Goal: Use online tool/utility: Utilize a website feature to perform a specific function

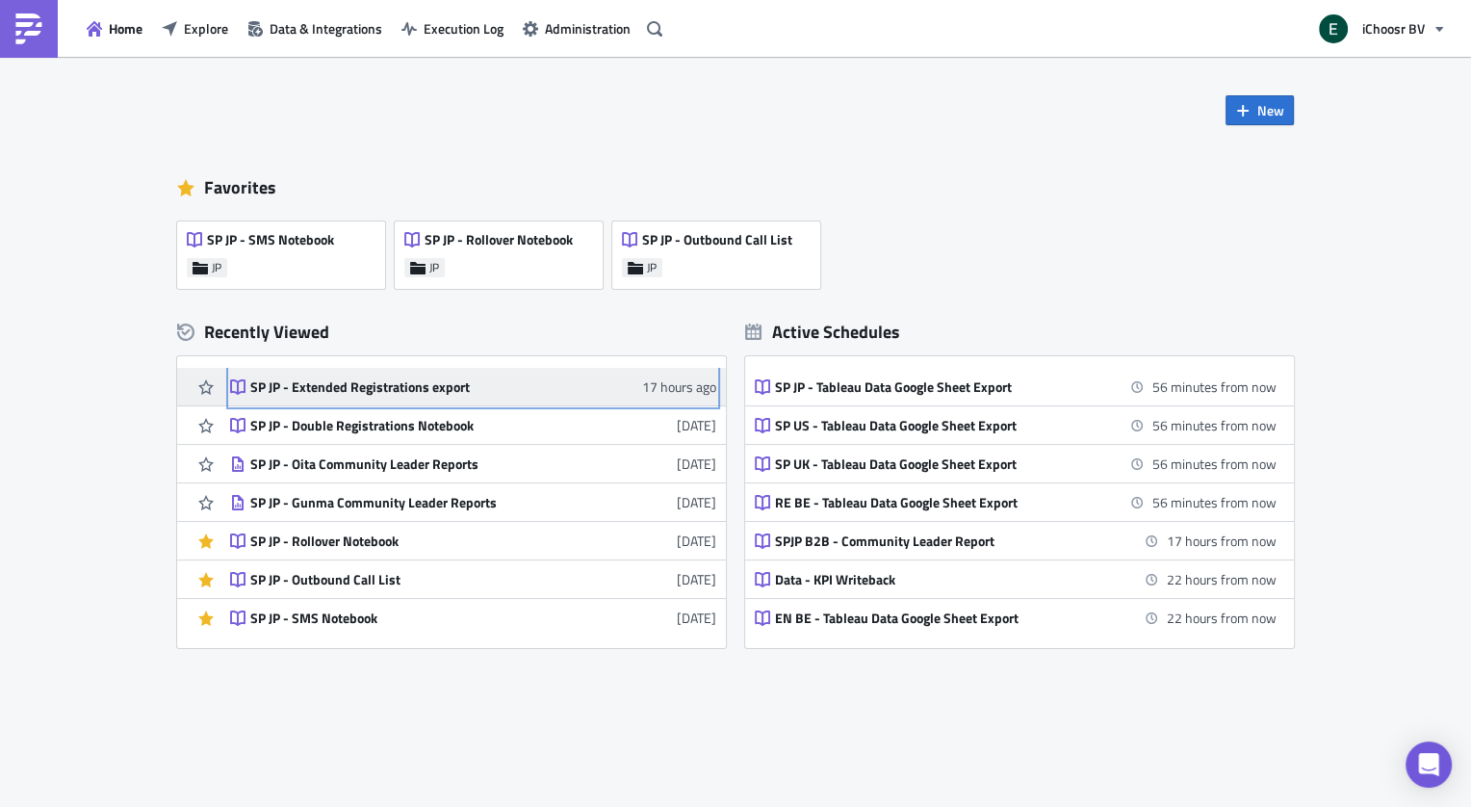
click at [382, 390] on div "SP JP - Extended Registrations export" at bounding box center [418, 386] width 337 height 17
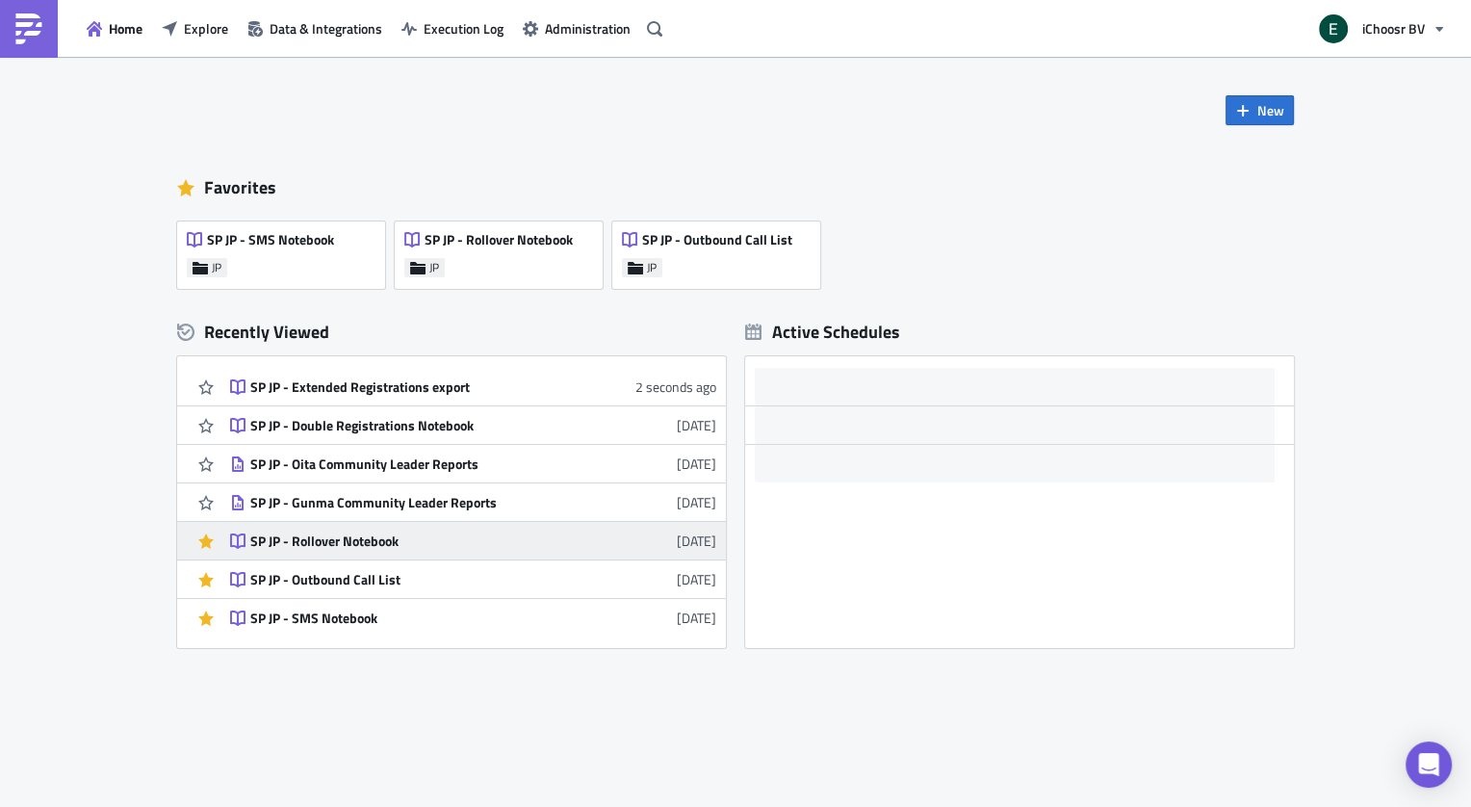
click at [351, 540] on div "SP JP - Rollover Notebook" at bounding box center [418, 541] width 337 height 17
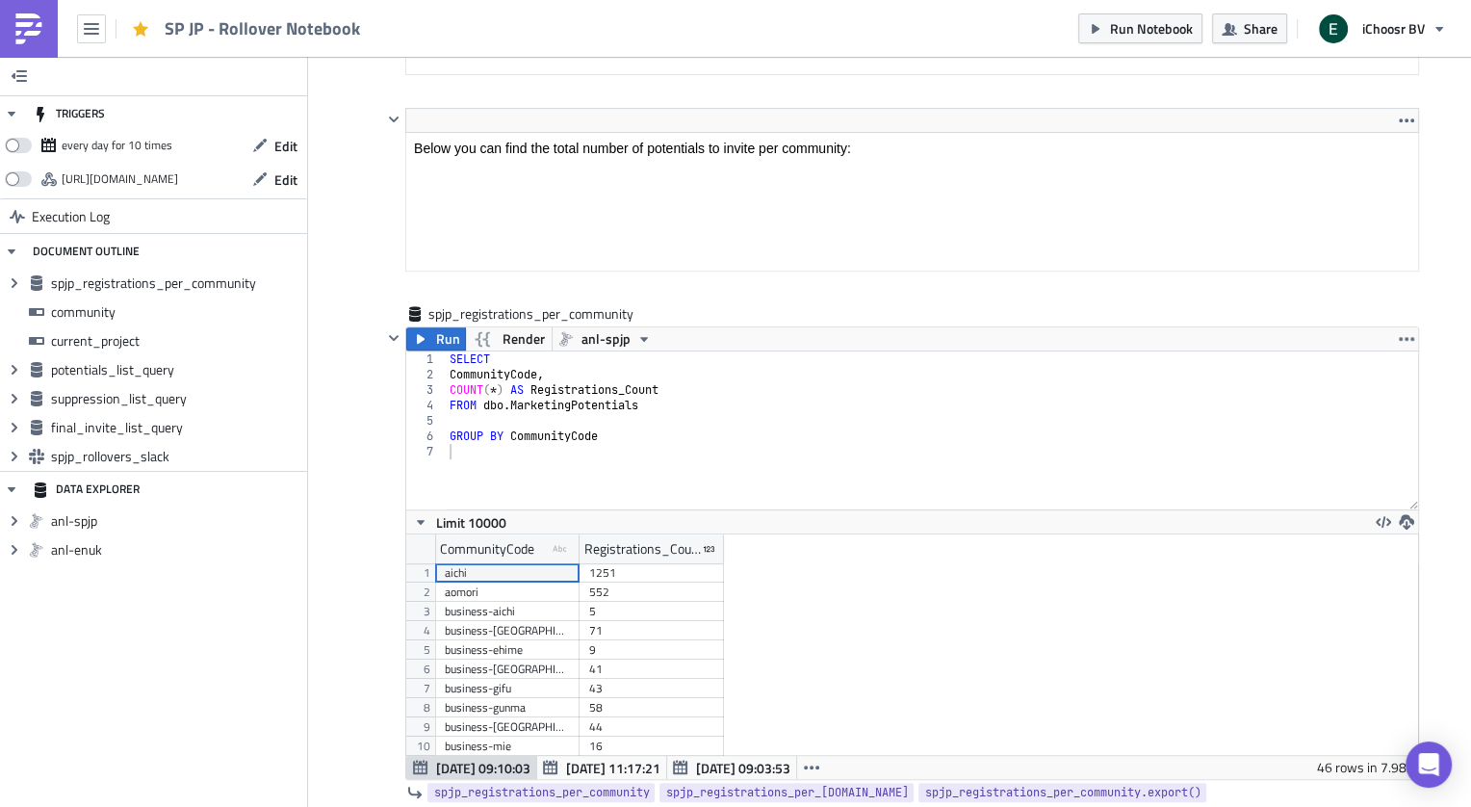
scroll to position [790, 0]
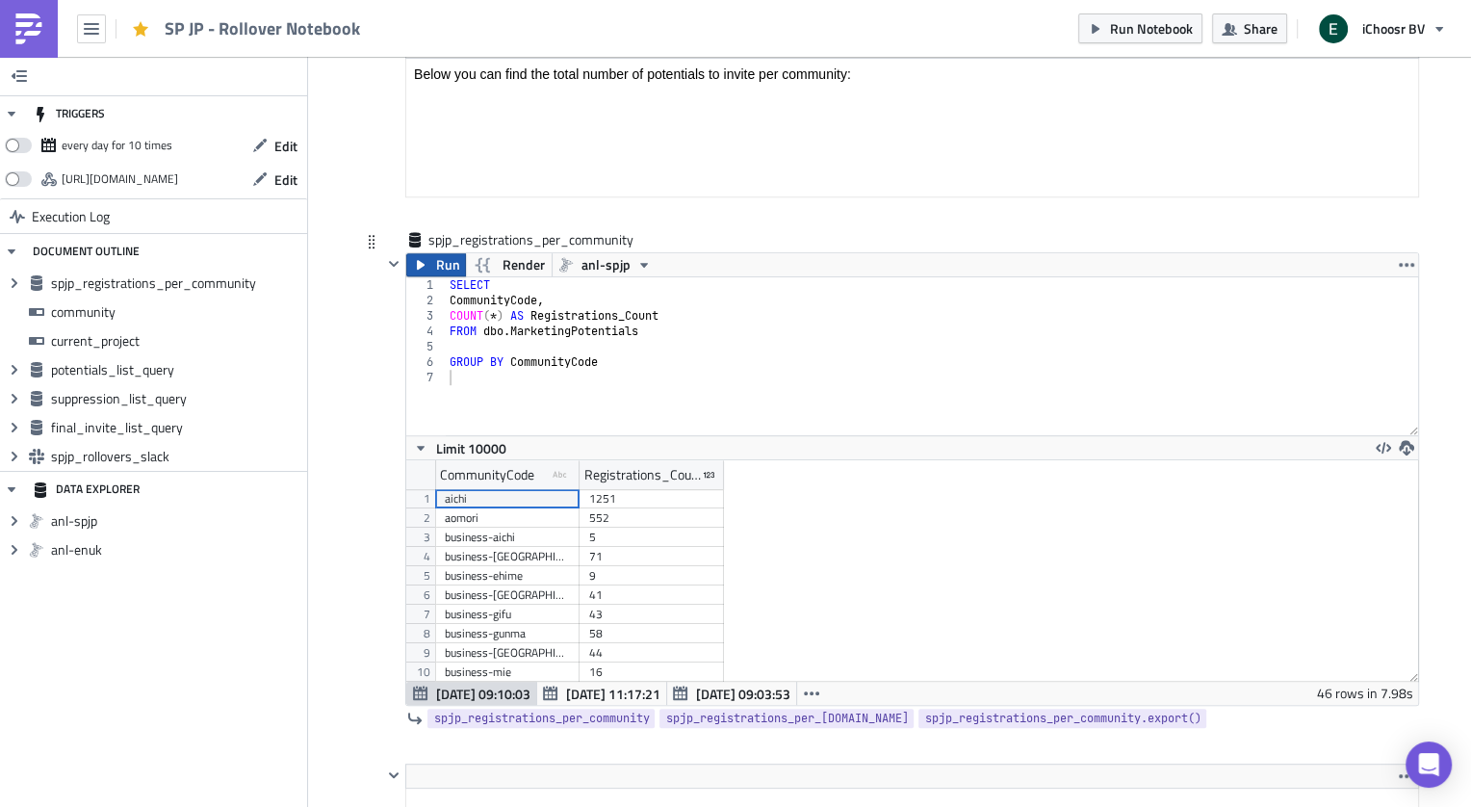
click at [437, 260] on span "Run" at bounding box center [447, 264] width 24 height 23
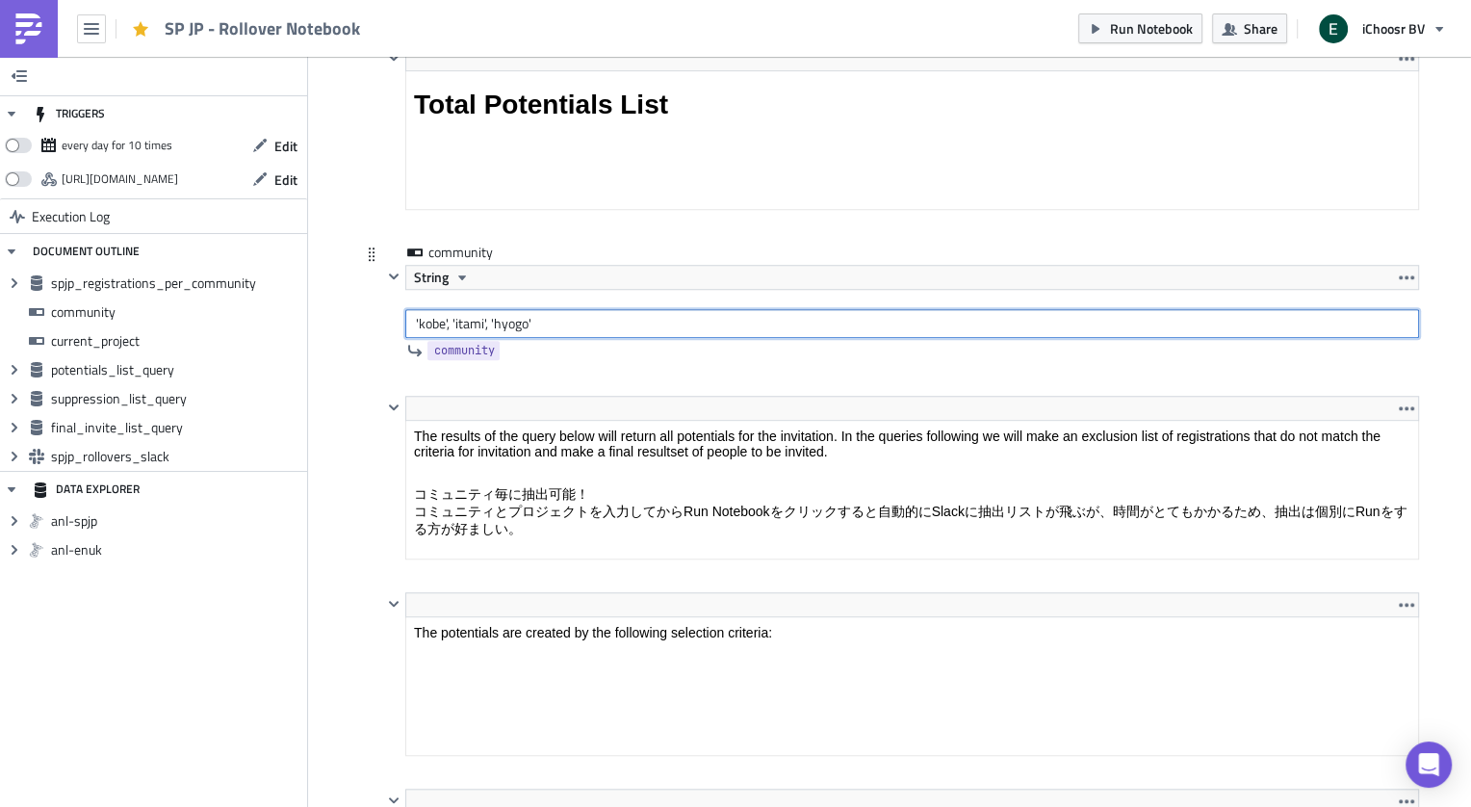
click at [426, 323] on input "'kobe', 'itami', 'hyogo'" at bounding box center [912, 323] width 1014 height 29
click at [489, 319] on input "'fukuoka', 'itami', 'hyogo'" at bounding box center [912, 323] width 1014 height 29
click at [524, 315] on input "'fukuoka', 'aichi', 'hyogo'" at bounding box center [912, 323] width 1014 height 29
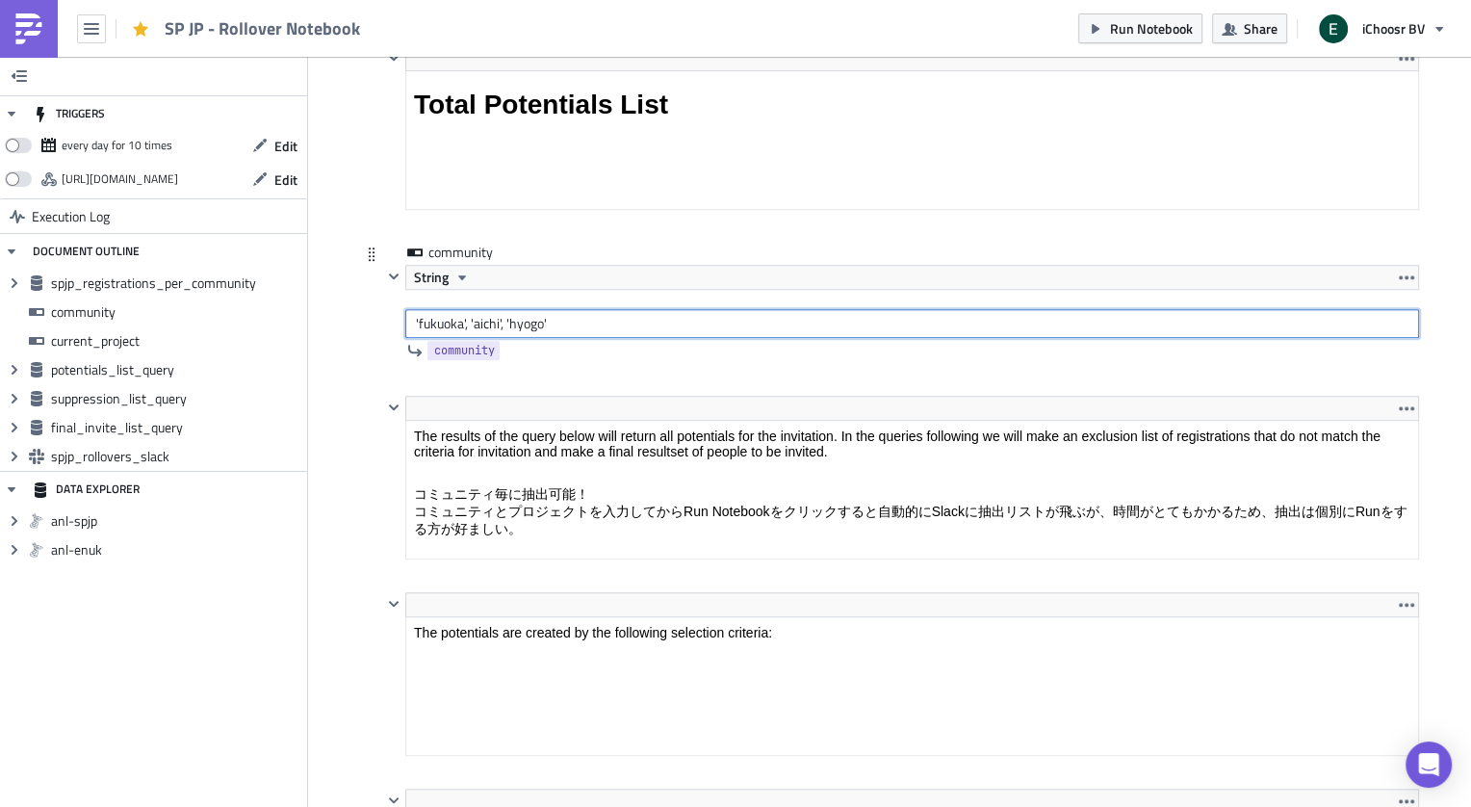
click at [524, 315] on input "'fukuoka', 'aichi', 'hyogo'" at bounding box center [912, 323] width 1014 height 29
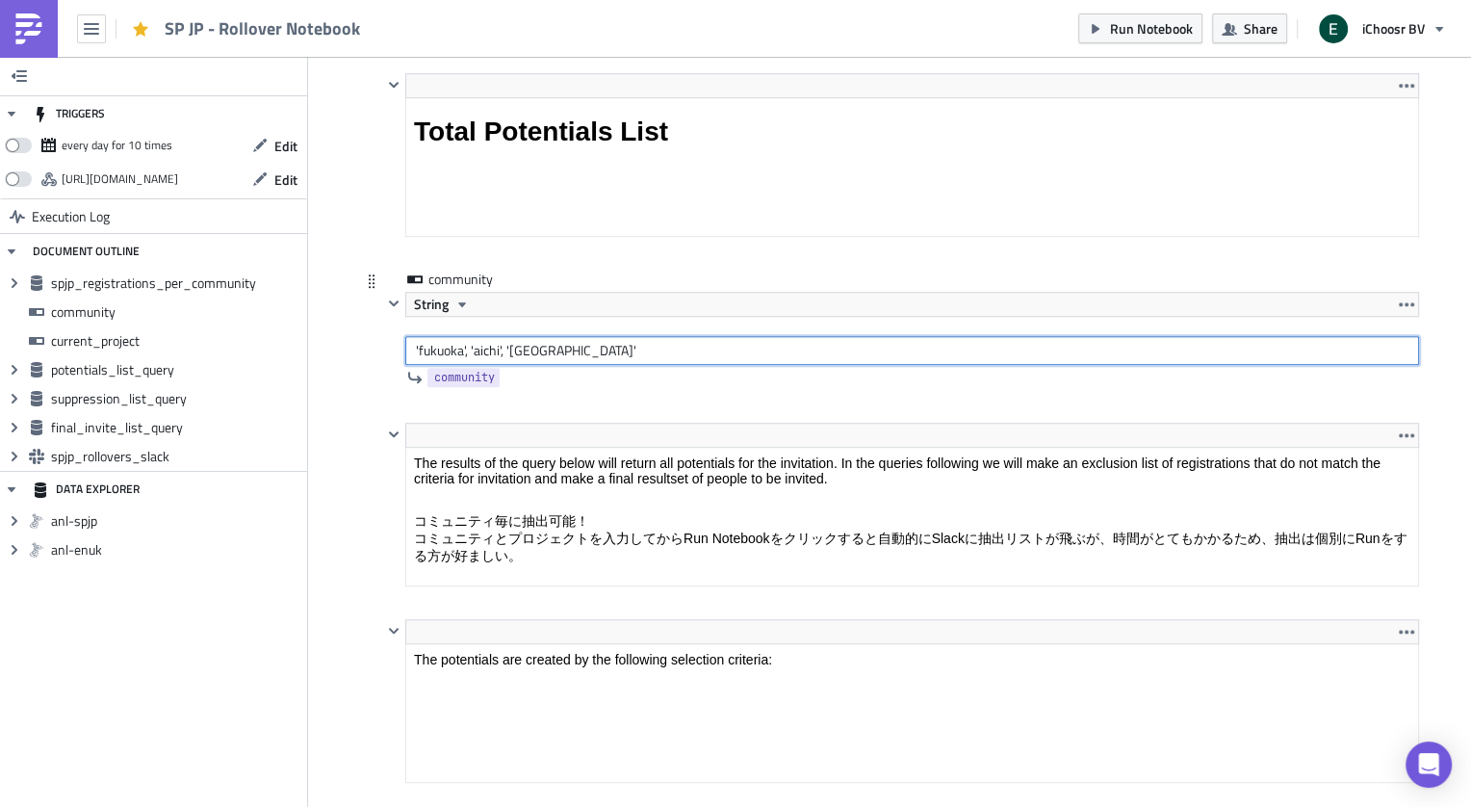
scroll to position [1484, 0]
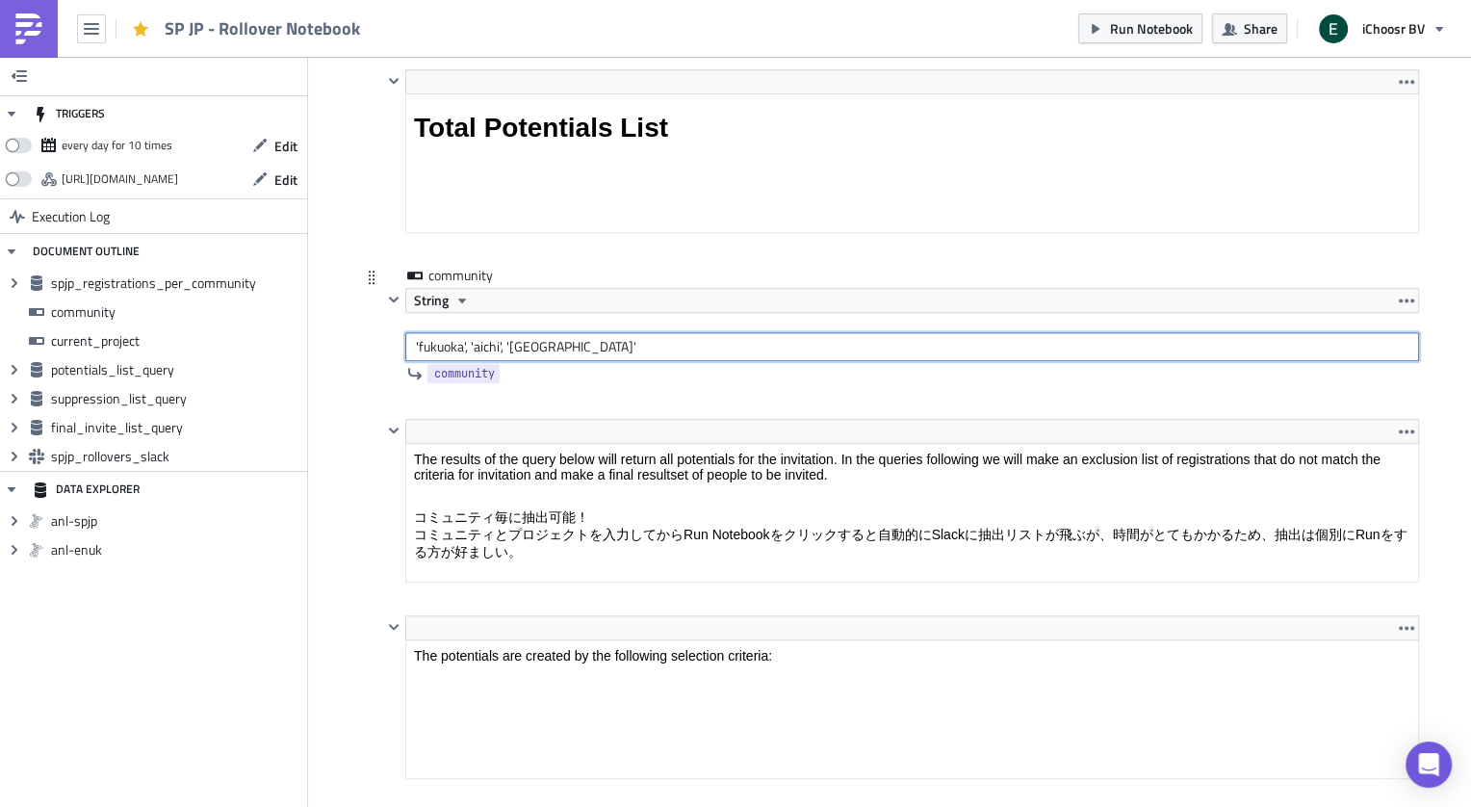
click at [601, 345] on input "'fukuoka', 'aichi', '[GEOGRAPHIC_DATA]'" at bounding box center [912, 346] width 1014 height 29
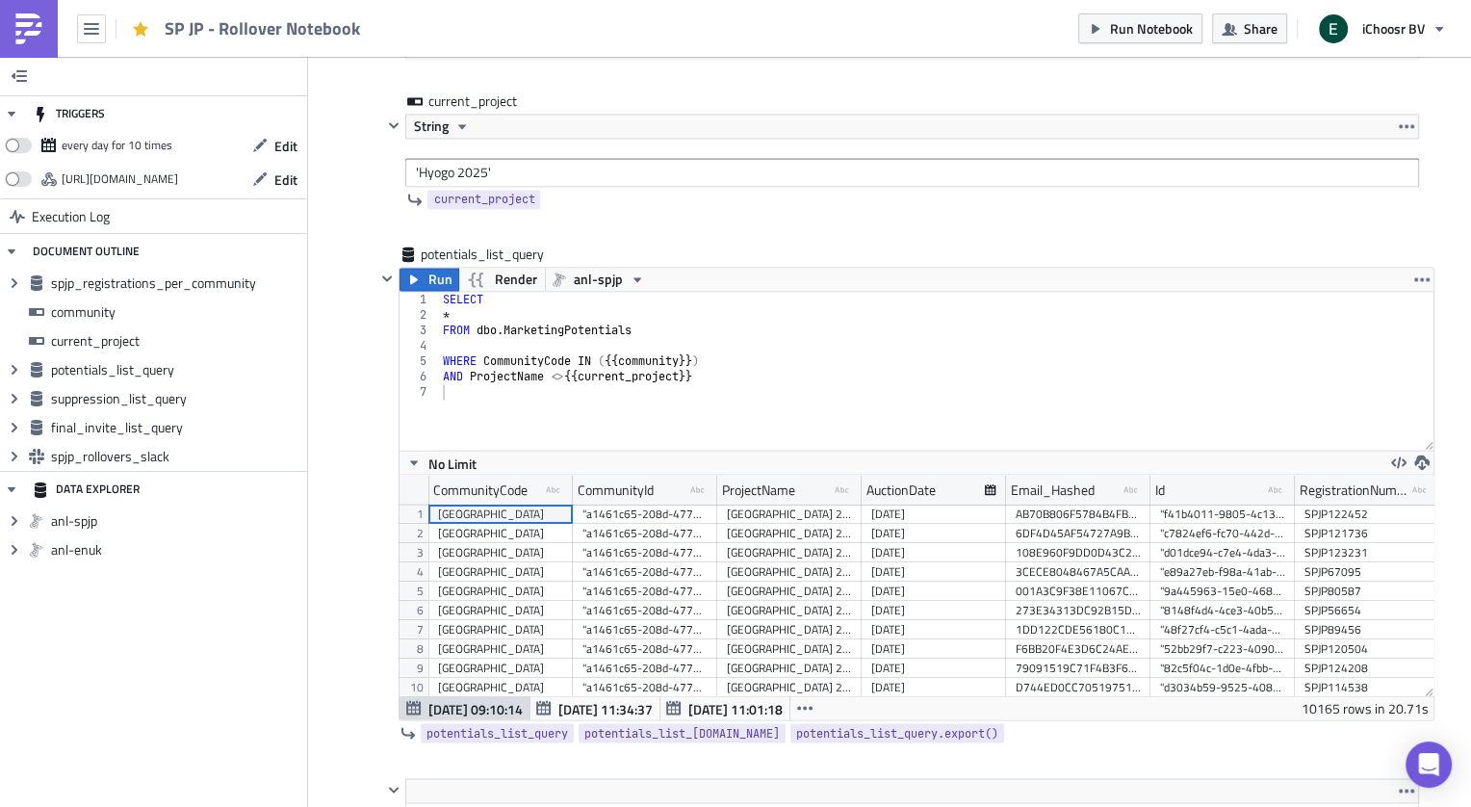
scroll to position [3010, 0]
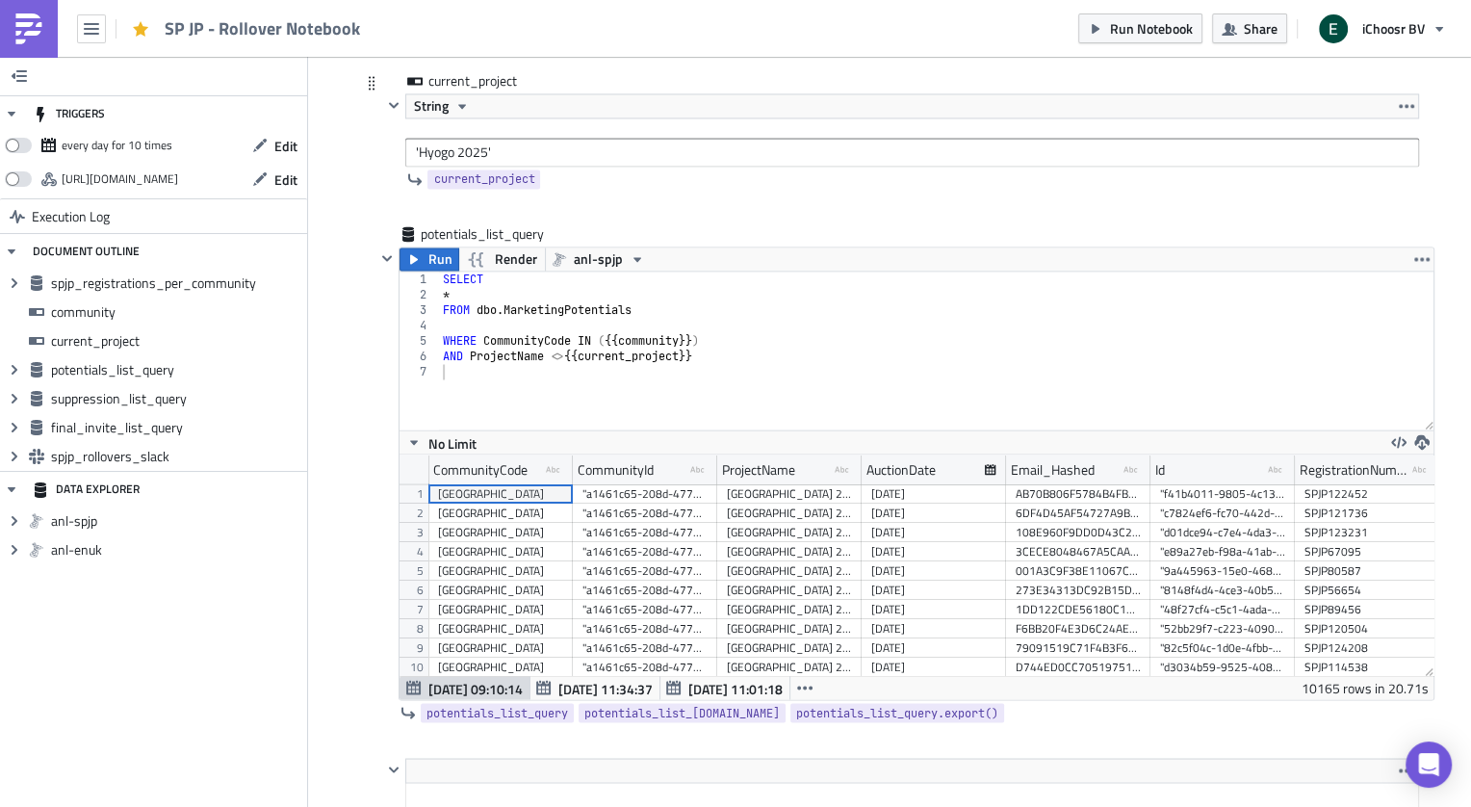
type input "'[GEOGRAPHIC_DATA]'"
click at [435, 143] on input "'Hyogo 2025'" at bounding box center [912, 152] width 1014 height 29
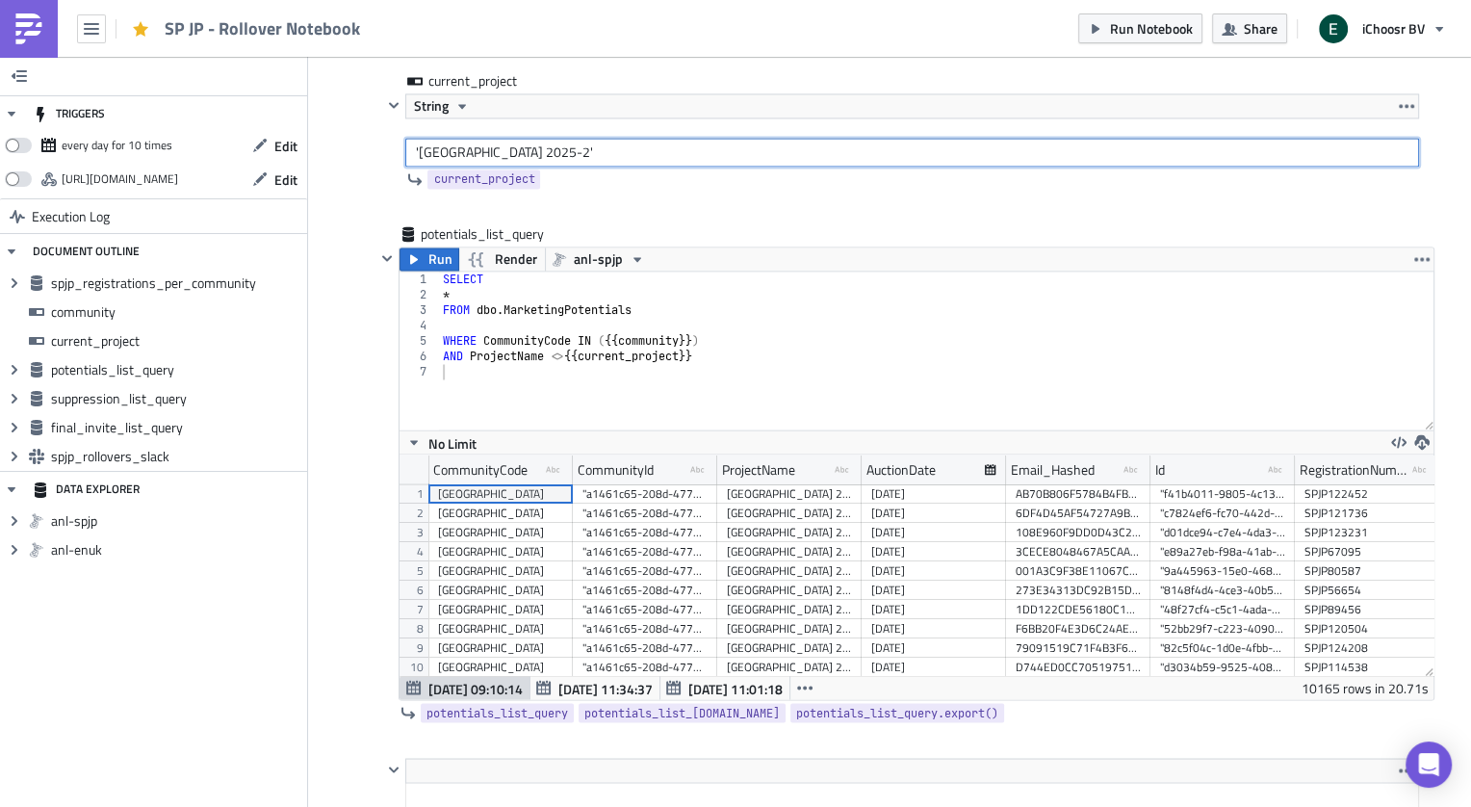
type input "'[GEOGRAPHIC_DATA] 2025-2'"
click at [351, 261] on div "JP Execution Log SP JP - Rollover Notebook <p>This notebook is meant to produce…" at bounding box center [890, 704] width 1098 height 6833
click at [429, 248] on span "Run" at bounding box center [441, 258] width 24 height 23
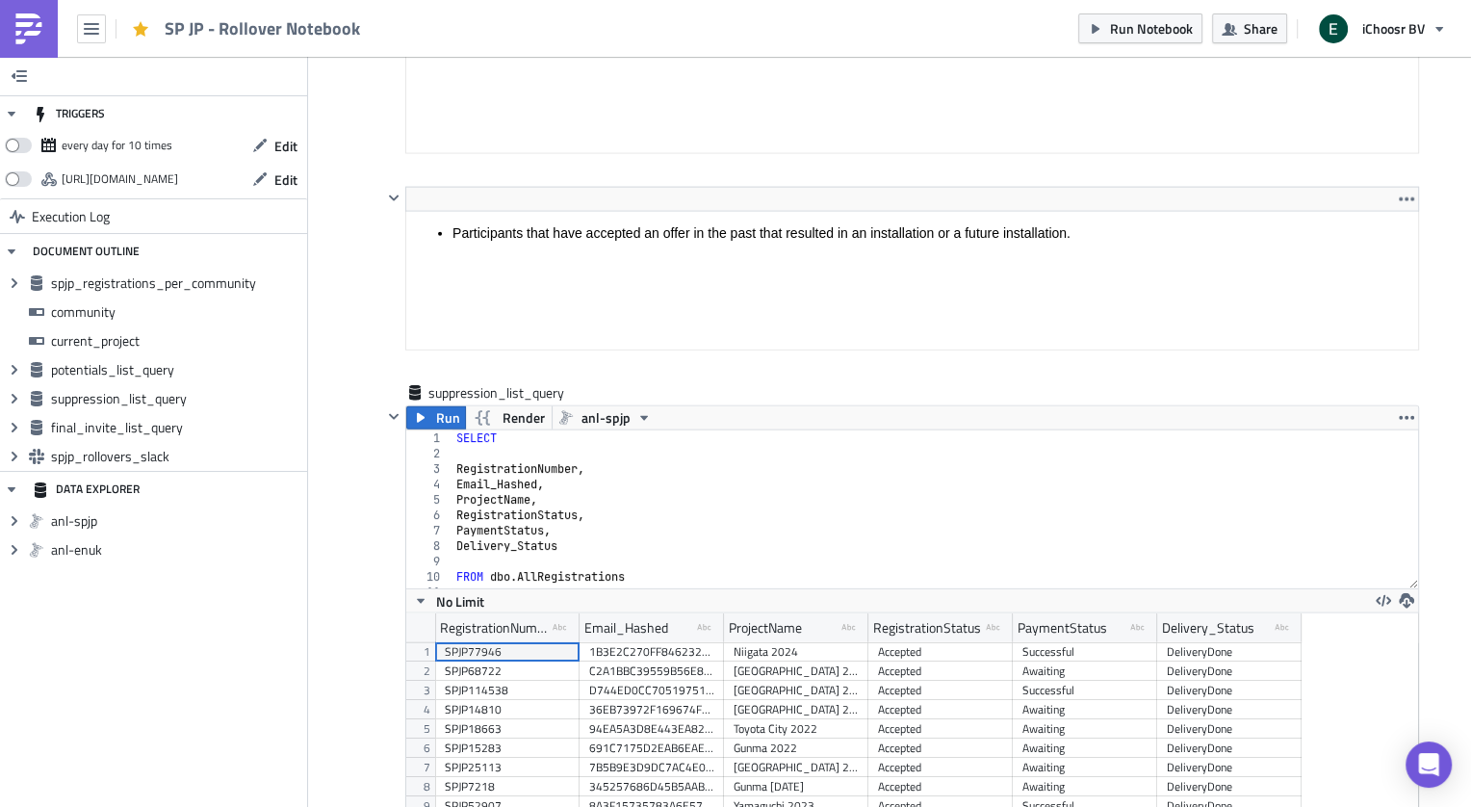
scroll to position [3975, 0]
click at [424, 407] on button "Run" at bounding box center [436, 416] width 60 height 23
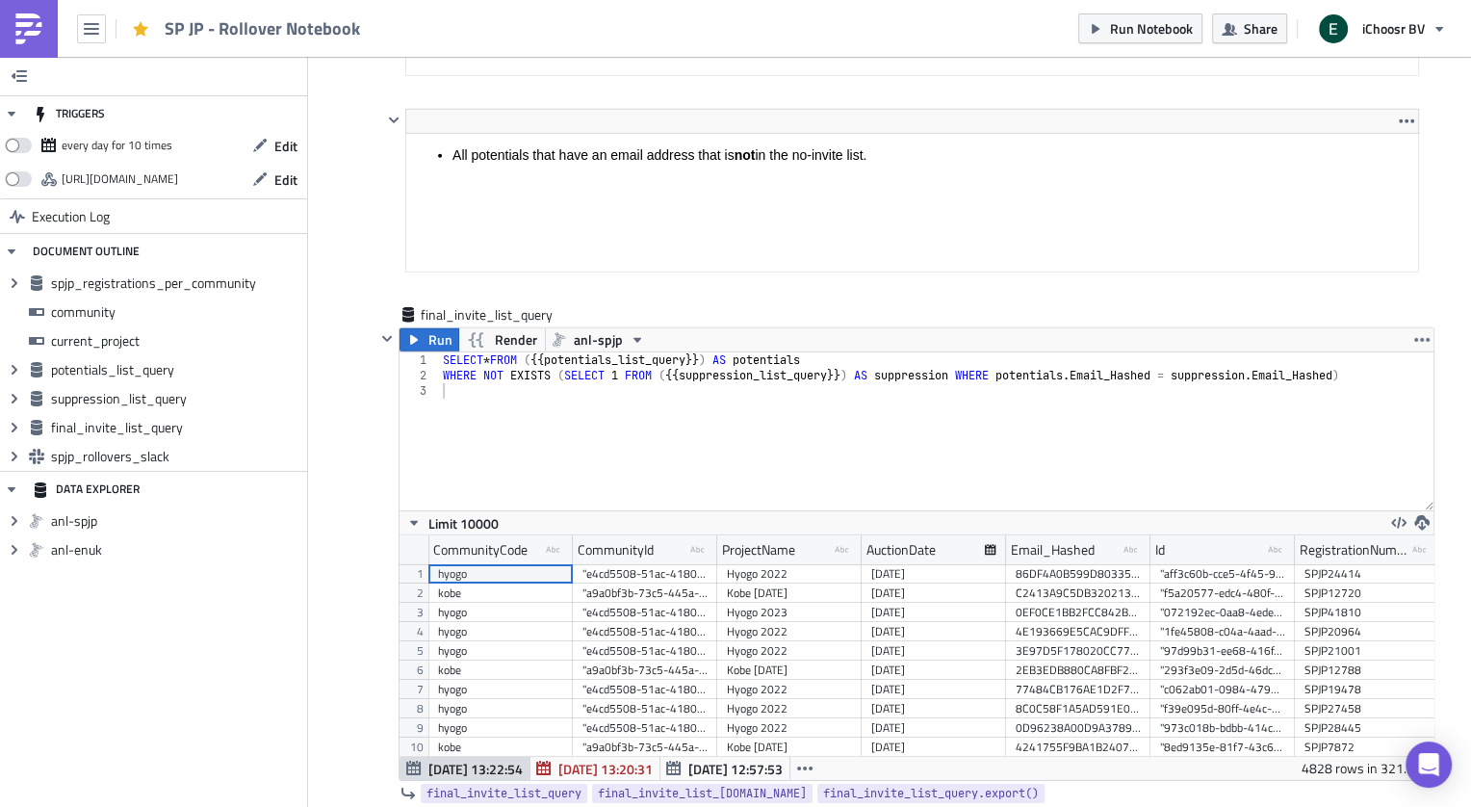
scroll to position [5187, 0]
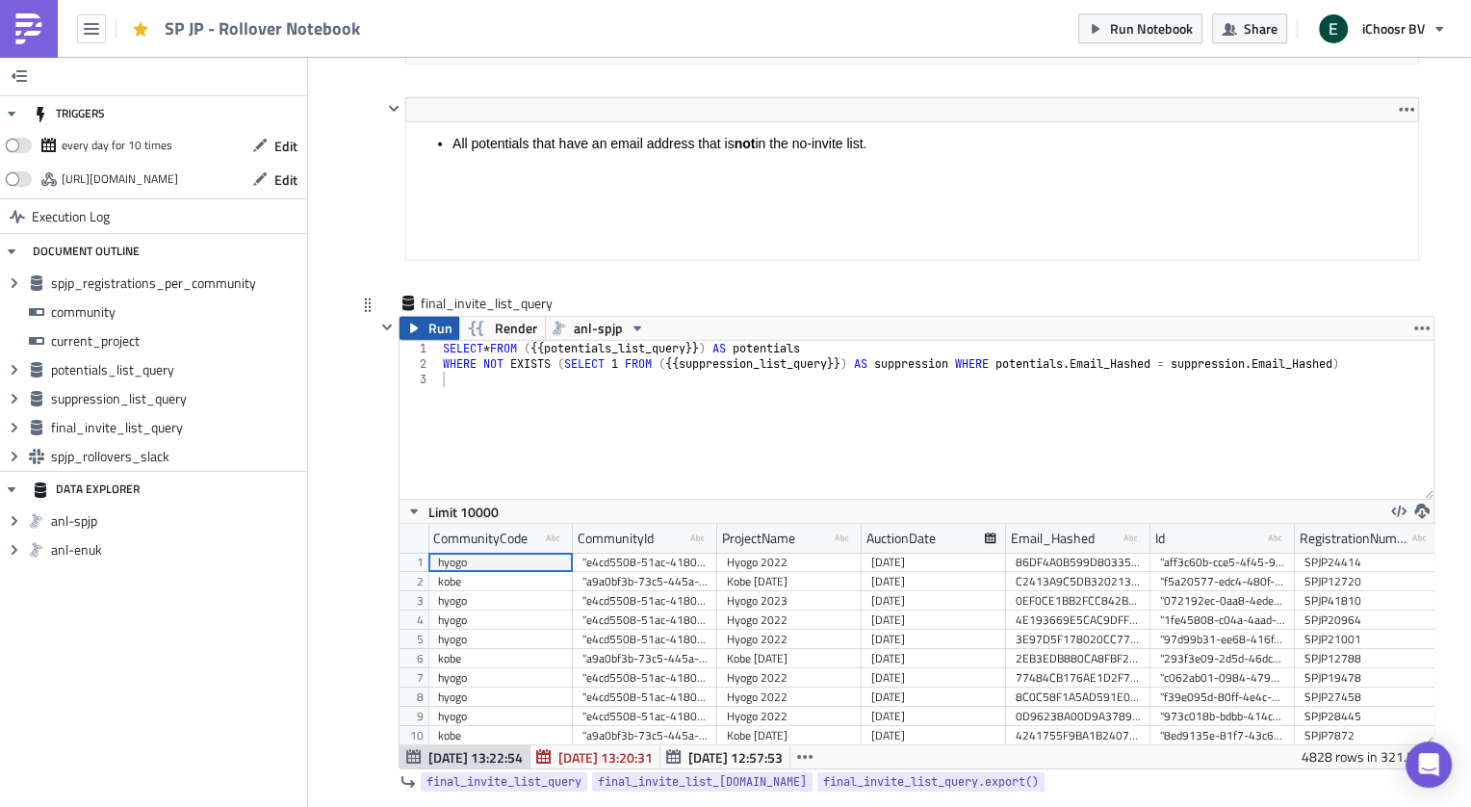
click at [425, 317] on button "Run" at bounding box center [430, 328] width 60 height 23
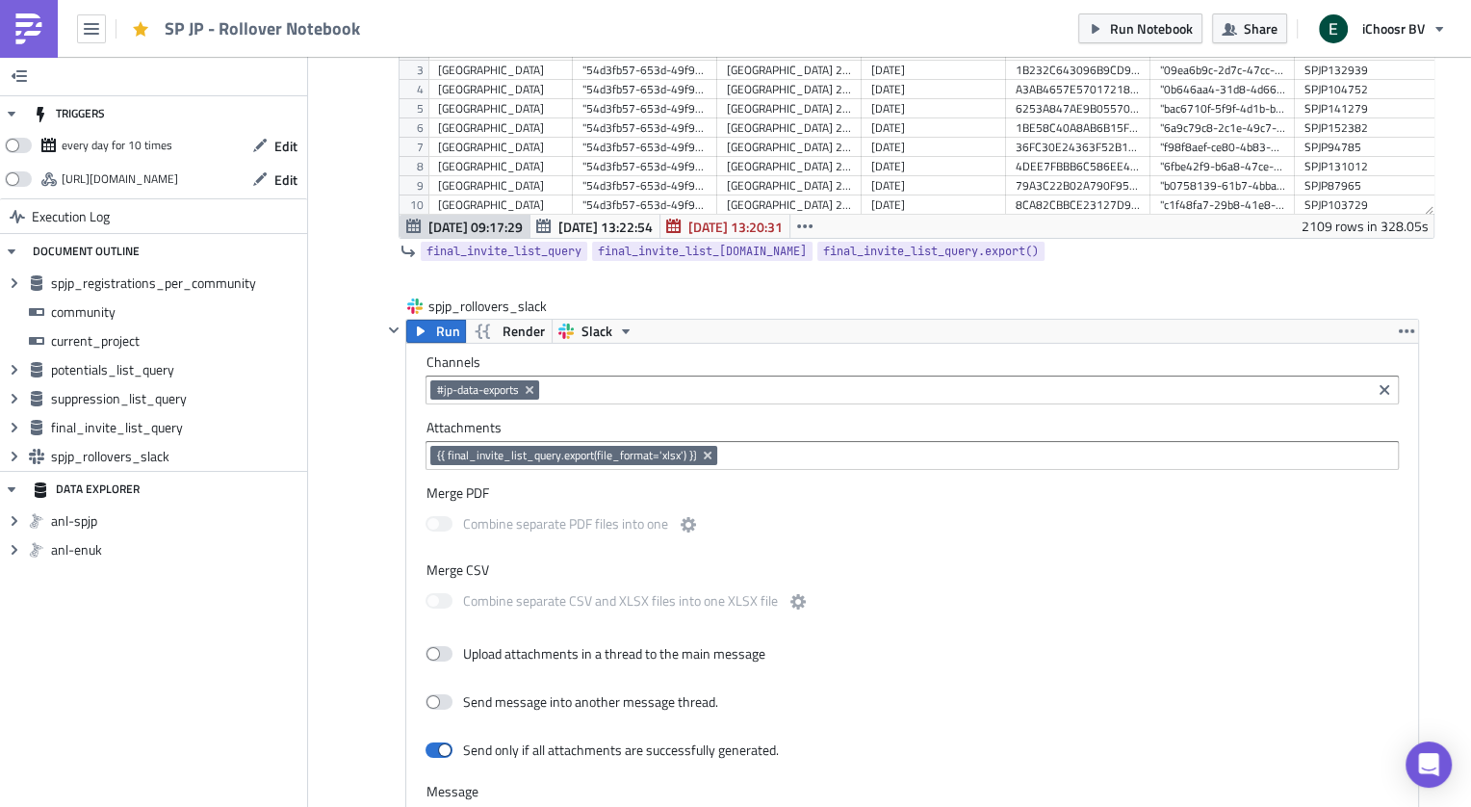
scroll to position [5756, 0]
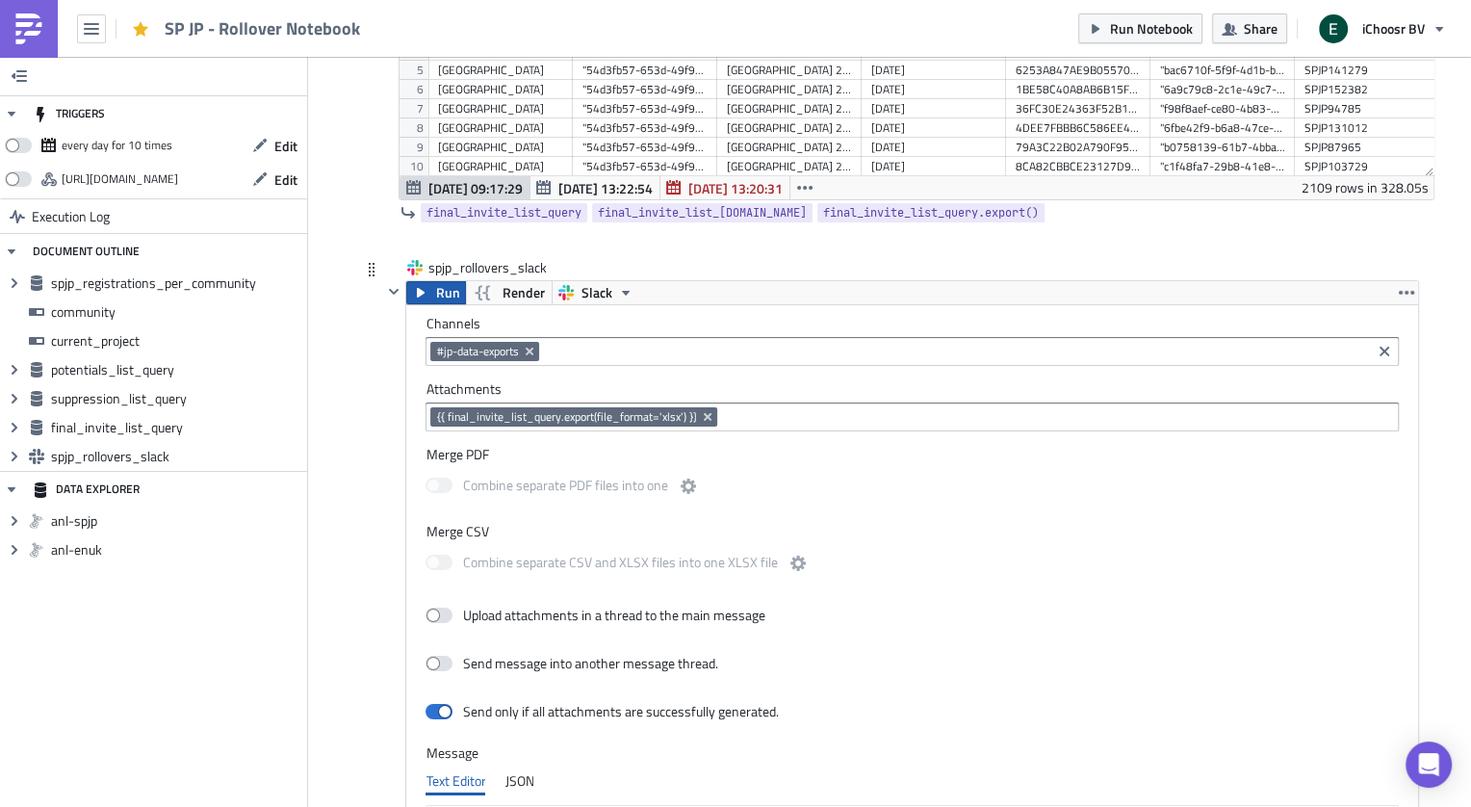
click at [442, 281] on span "Run" at bounding box center [447, 292] width 24 height 23
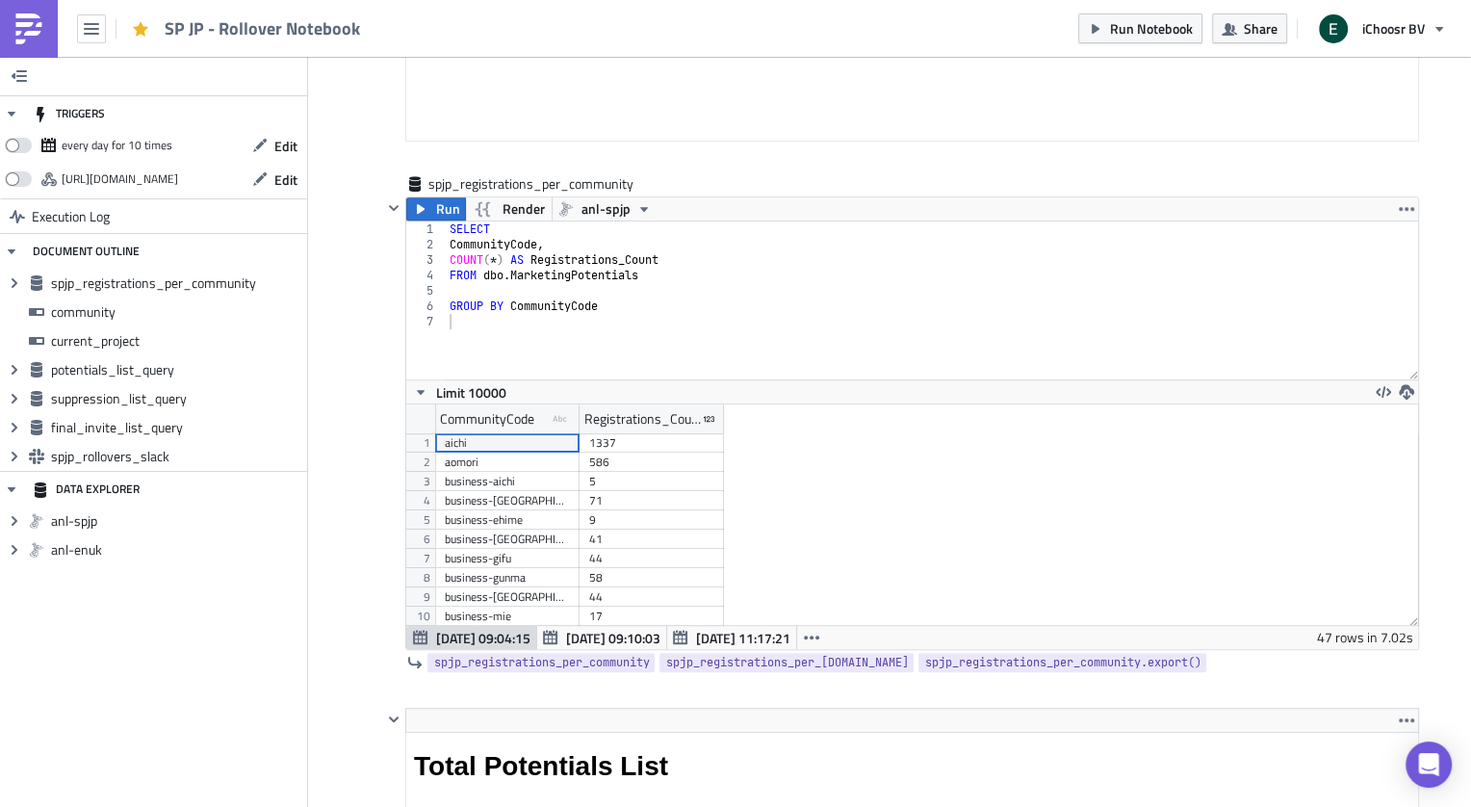
scroll to position [1600, 0]
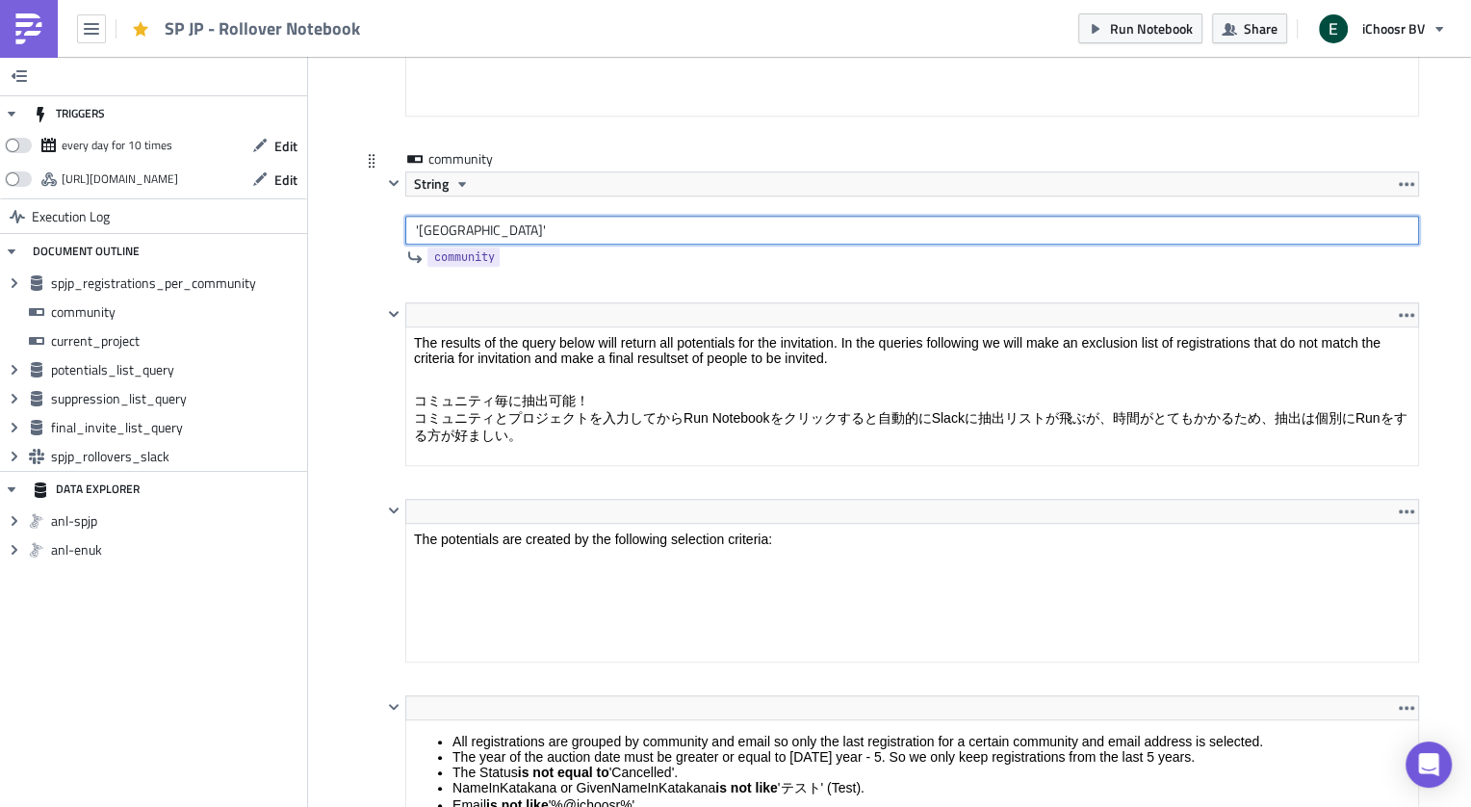
click at [475, 225] on input "'[GEOGRAPHIC_DATA]'" at bounding box center [912, 230] width 1014 height 29
click at [436, 229] on input "'[GEOGRAPHIC_DATA]'" at bounding box center [912, 230] width 1014 height 29
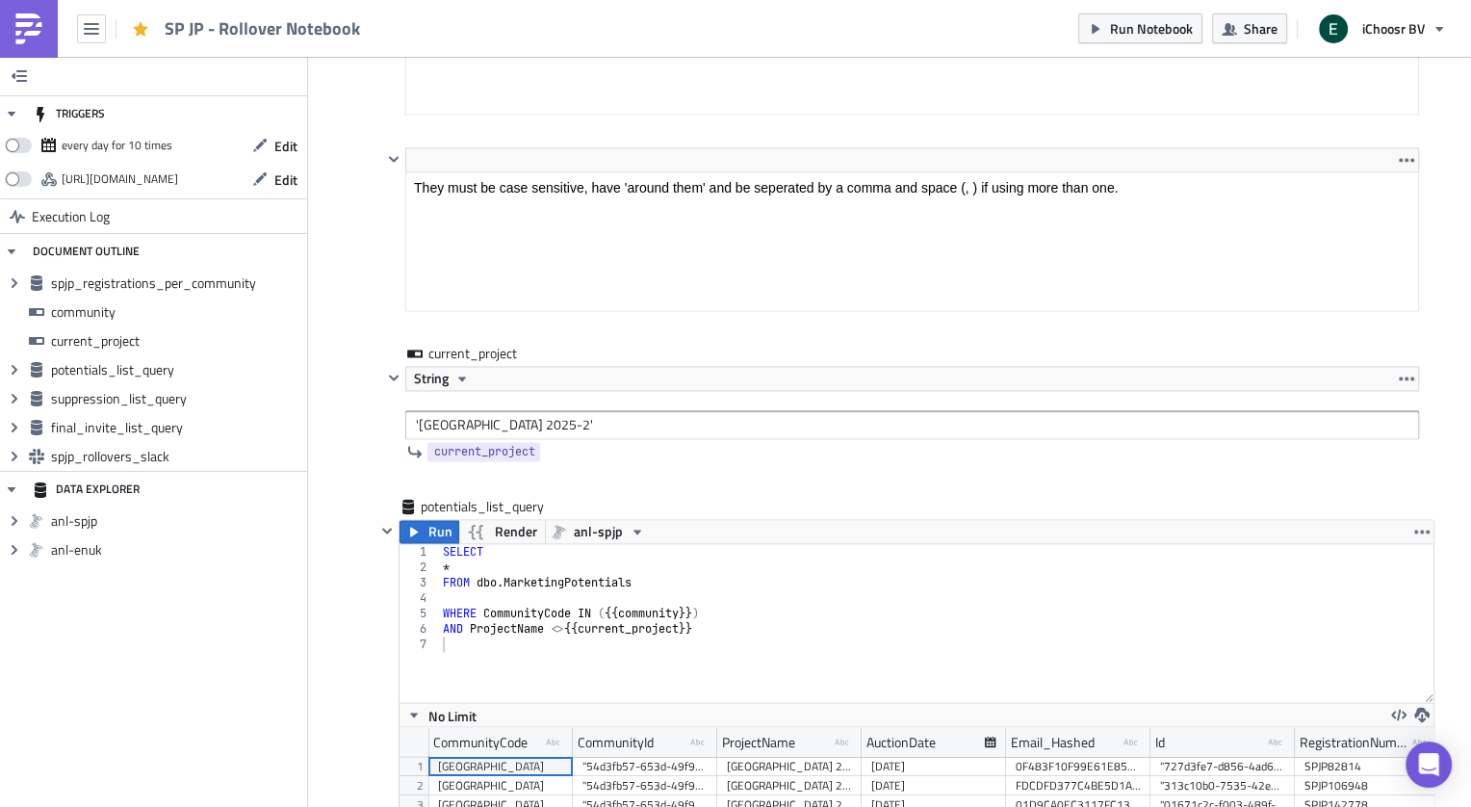
scroll to position [2755, 0]
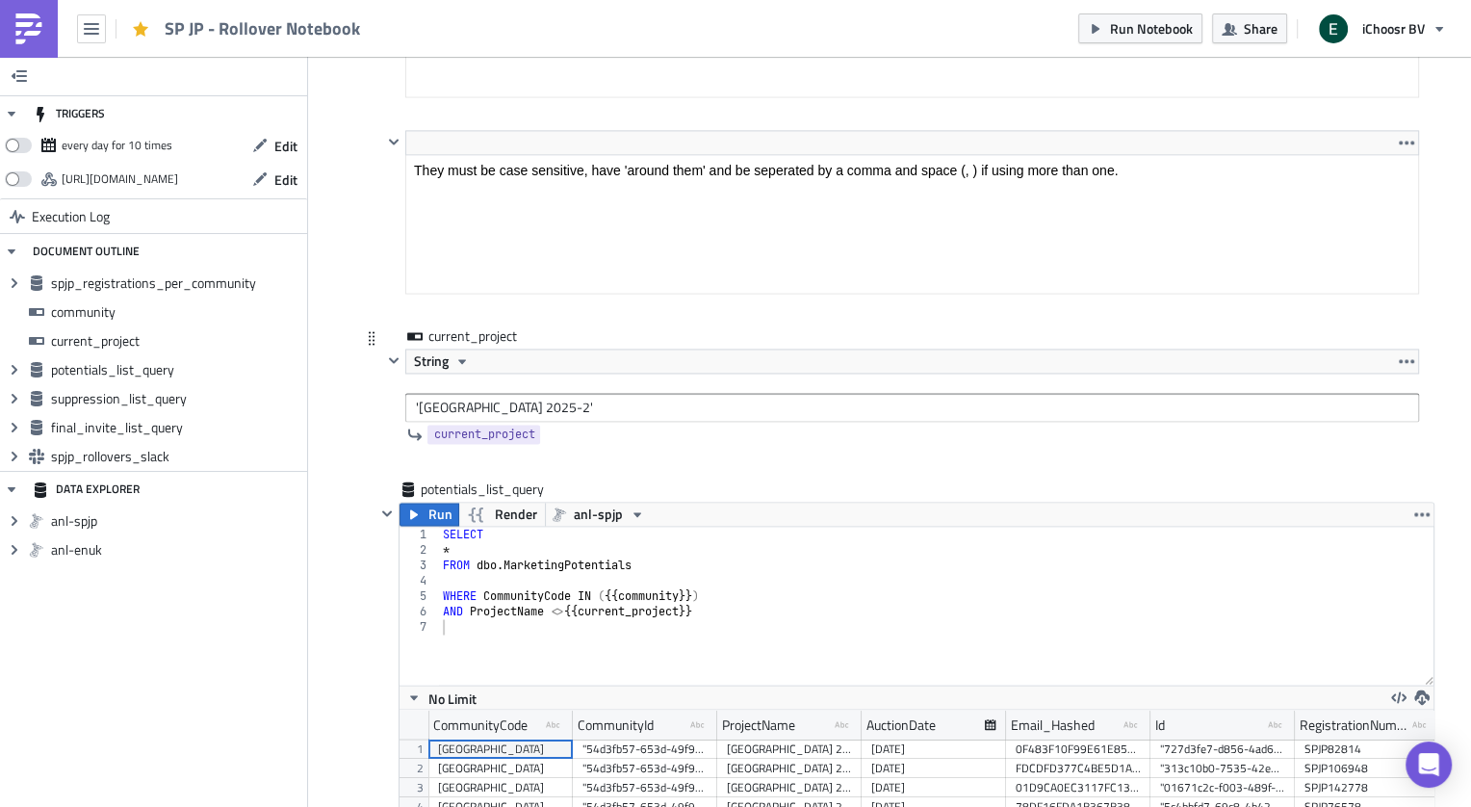
type input "'aichi', 'miyoshi-city'"
click at [439, 394] on input "'[GEOGRAPHIC_DATA] 2025-2'" at bounding box center [912, 407] width 1014 height 29
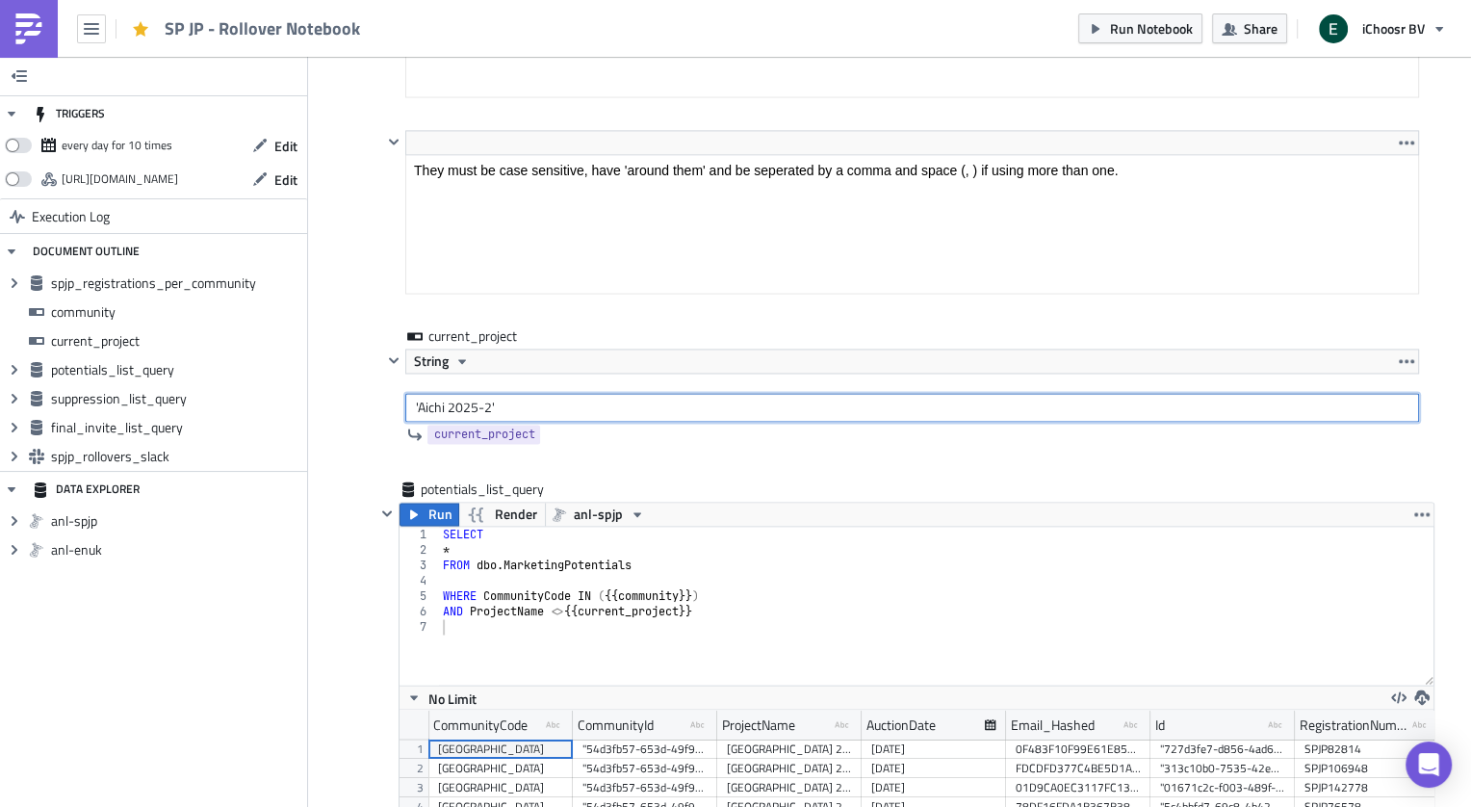
type input "'Aichi 2025-2'"
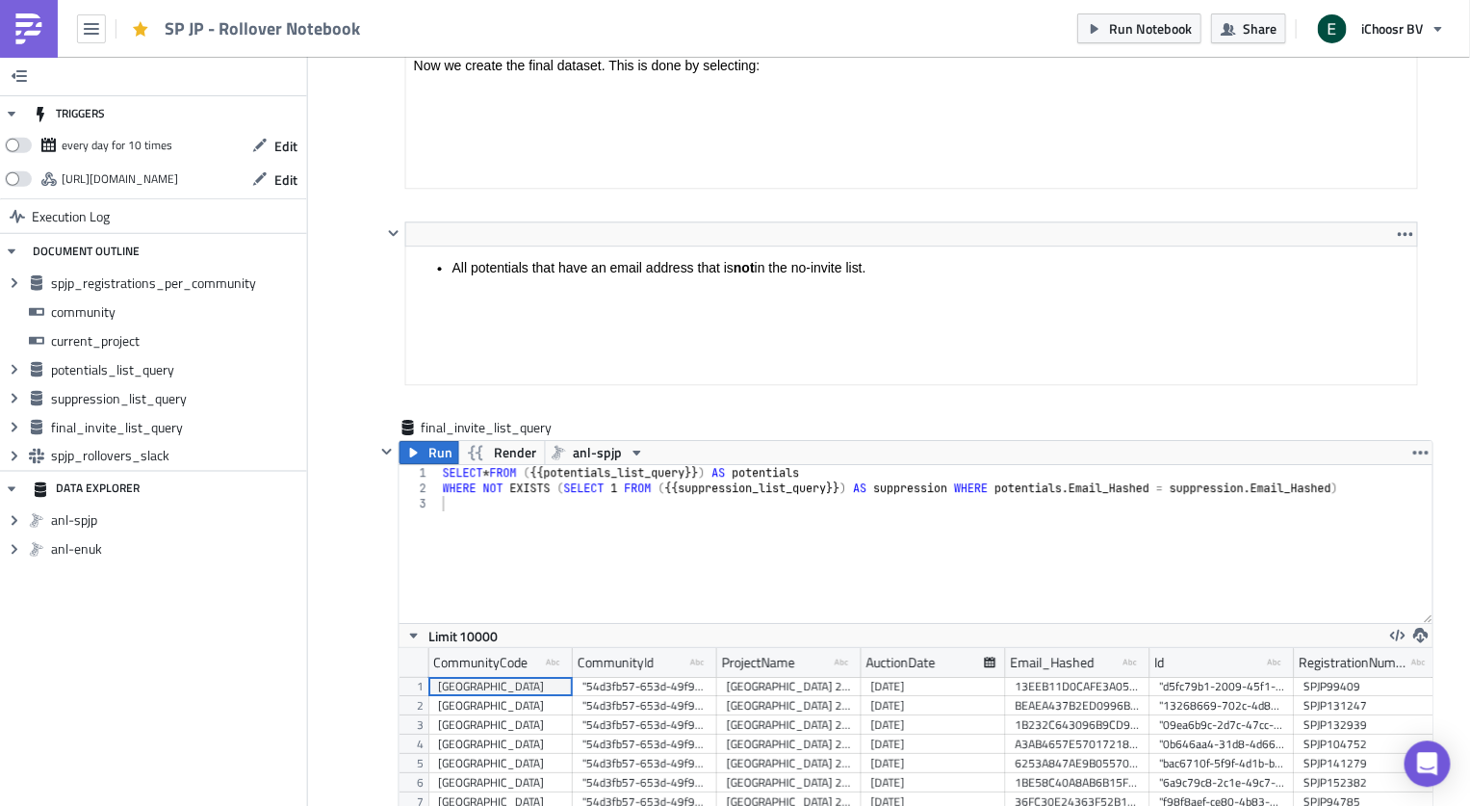
scroll to position [5068, 0]
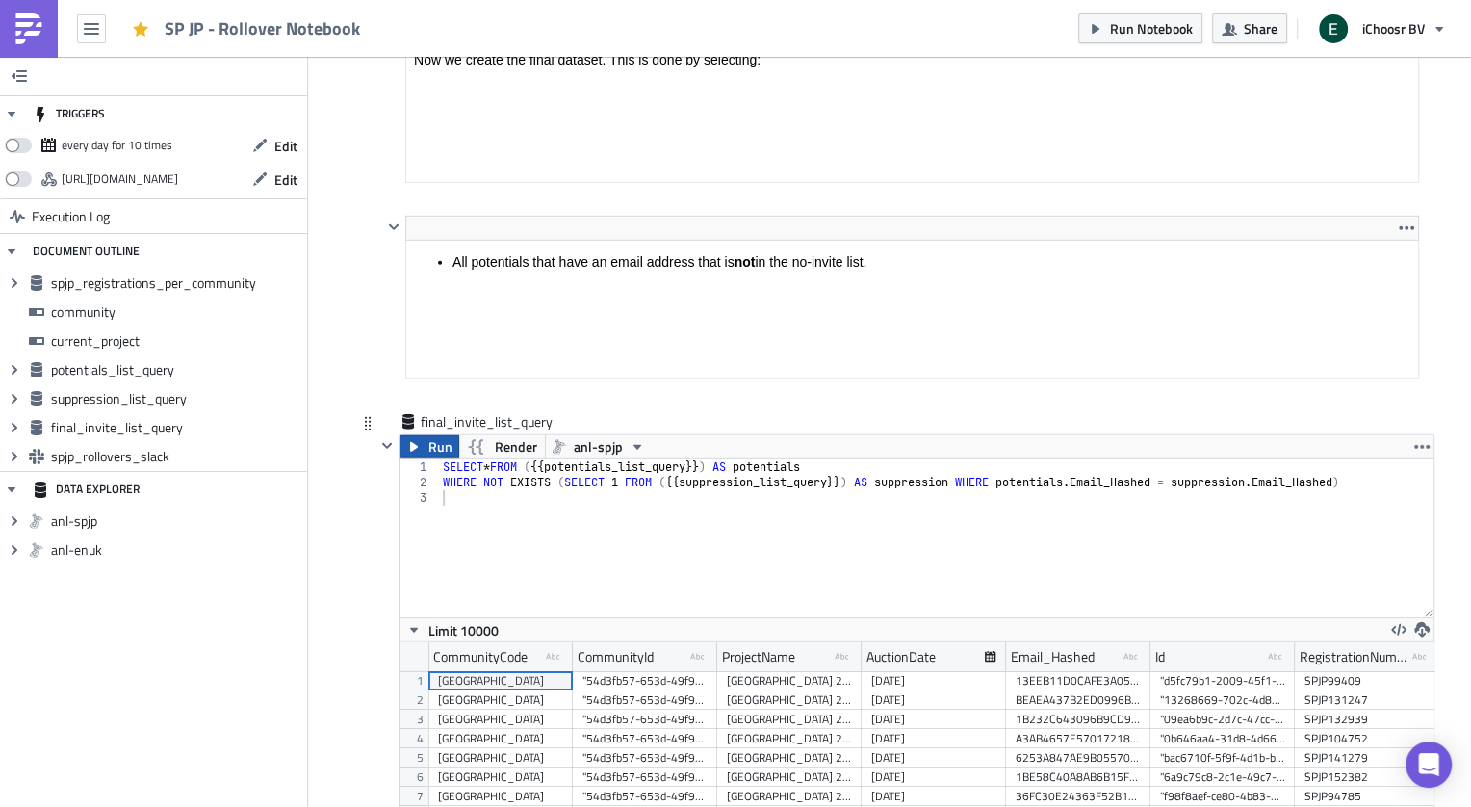
click at [434, 435] on span "Run" at bounding box center [441, 446] width 24 height 23
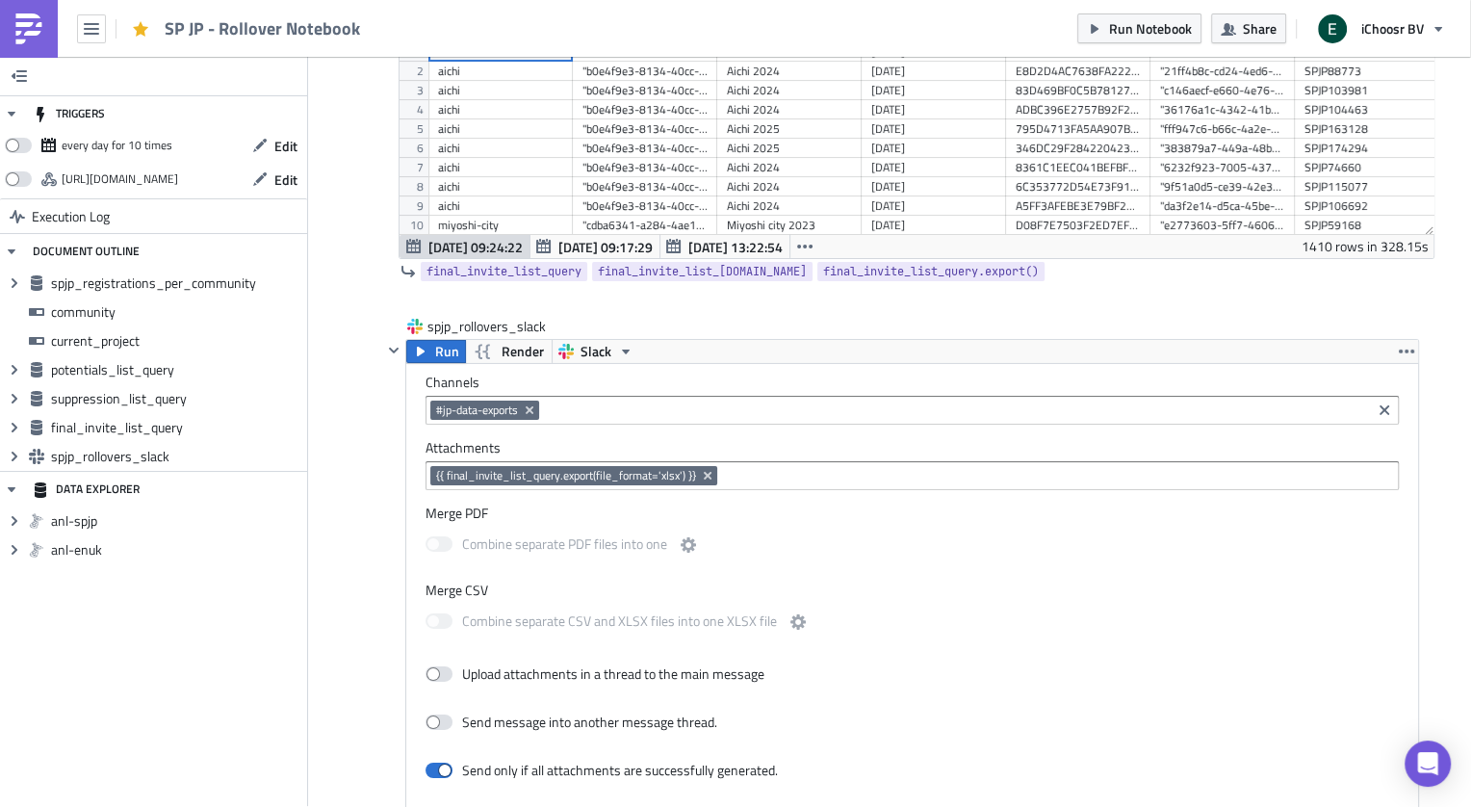
scroll to position [5859, 0]
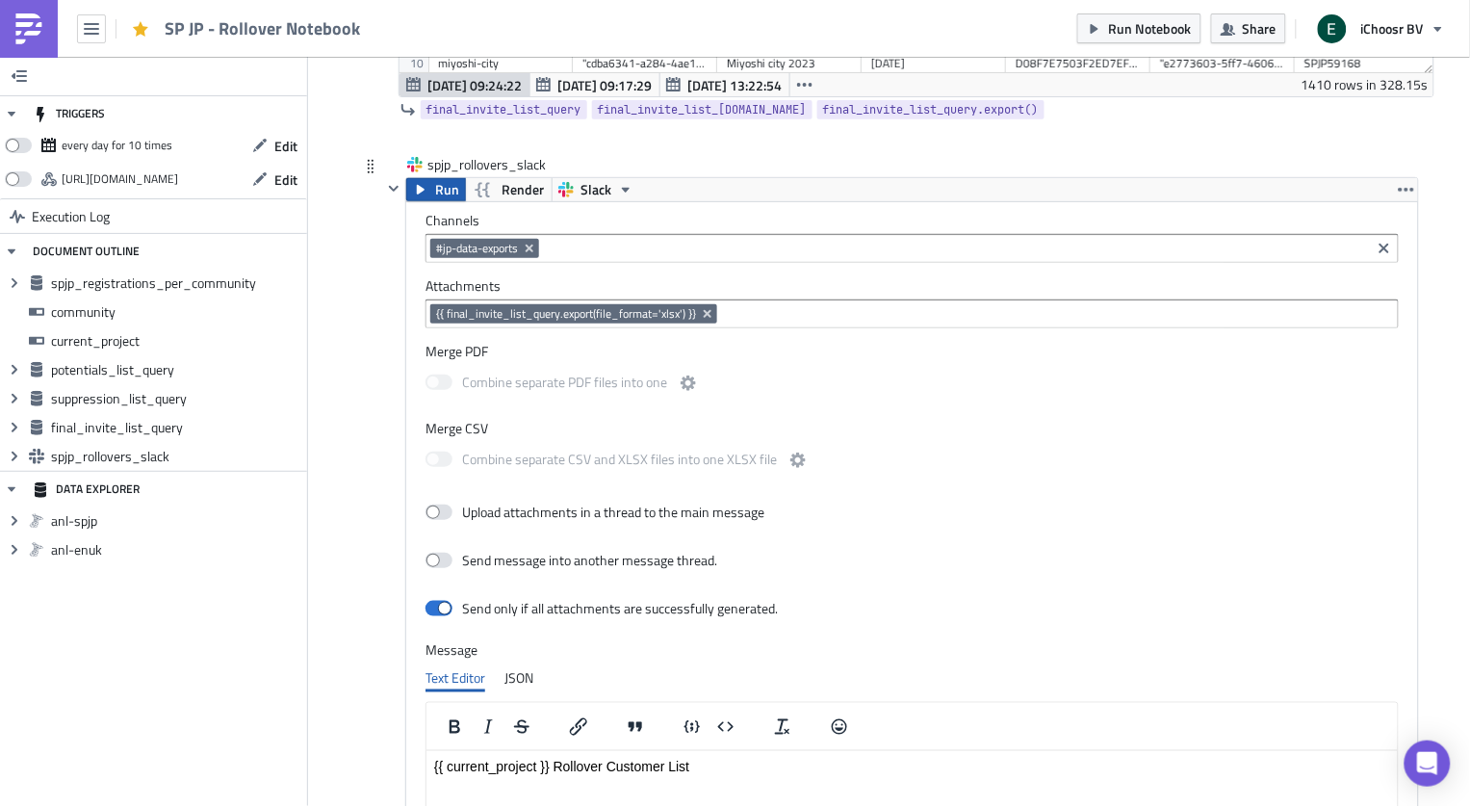
click at [422, 193] on icon "button" at bounding box center [421, 190] width 8 height 10
